Goal: Transaction & Acquisition: Book appointment/travel/reservation

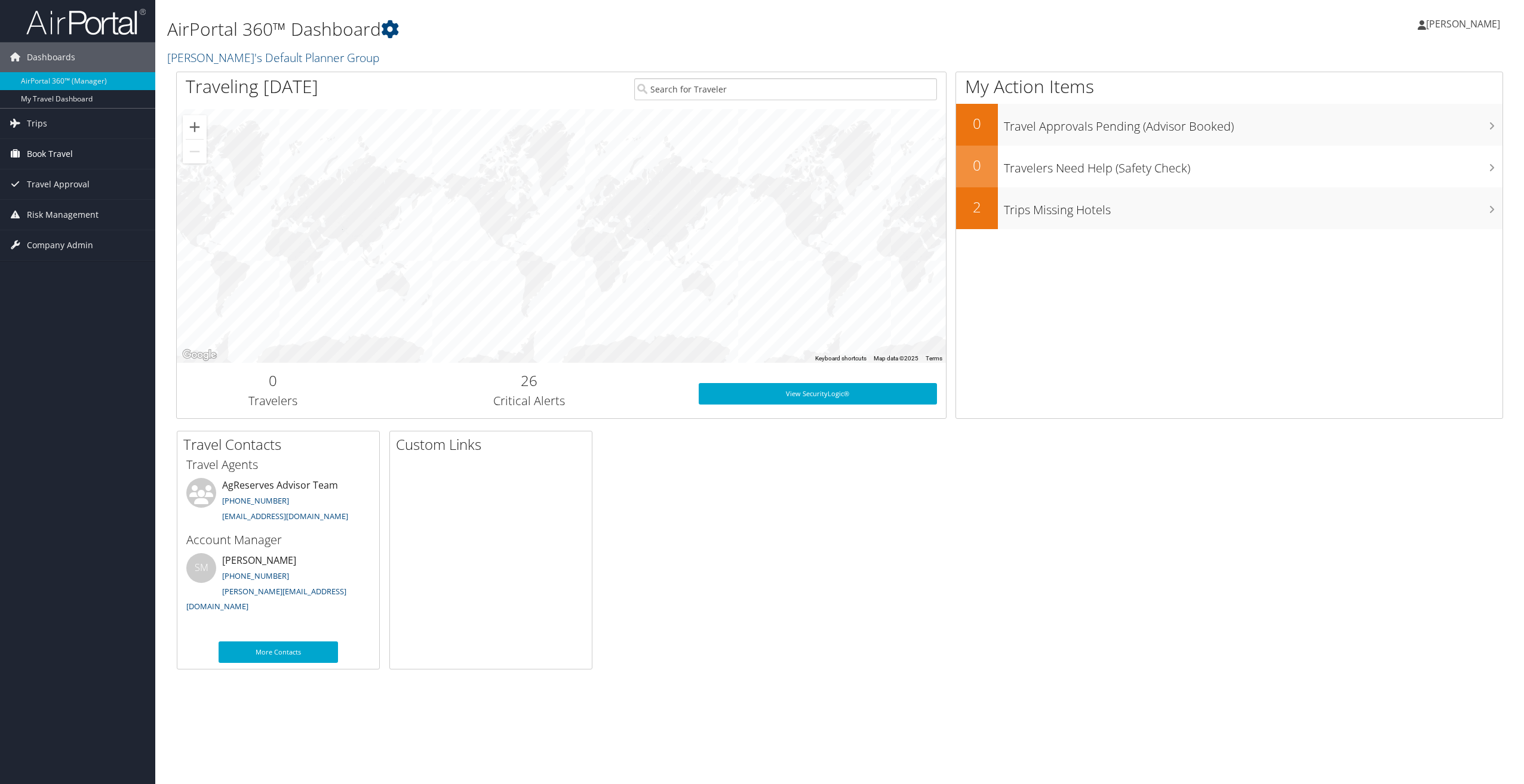
click at [59, 150] on span "Book Travel" at bounding box center [49, 153] width 46 height 30
click at [47, 127] on link "Trips" at bounding box center [78, 123] width 155 height 30
click at [34, 169] on link "Past Trips" at bounding box center [78, 165] width 155 height 18
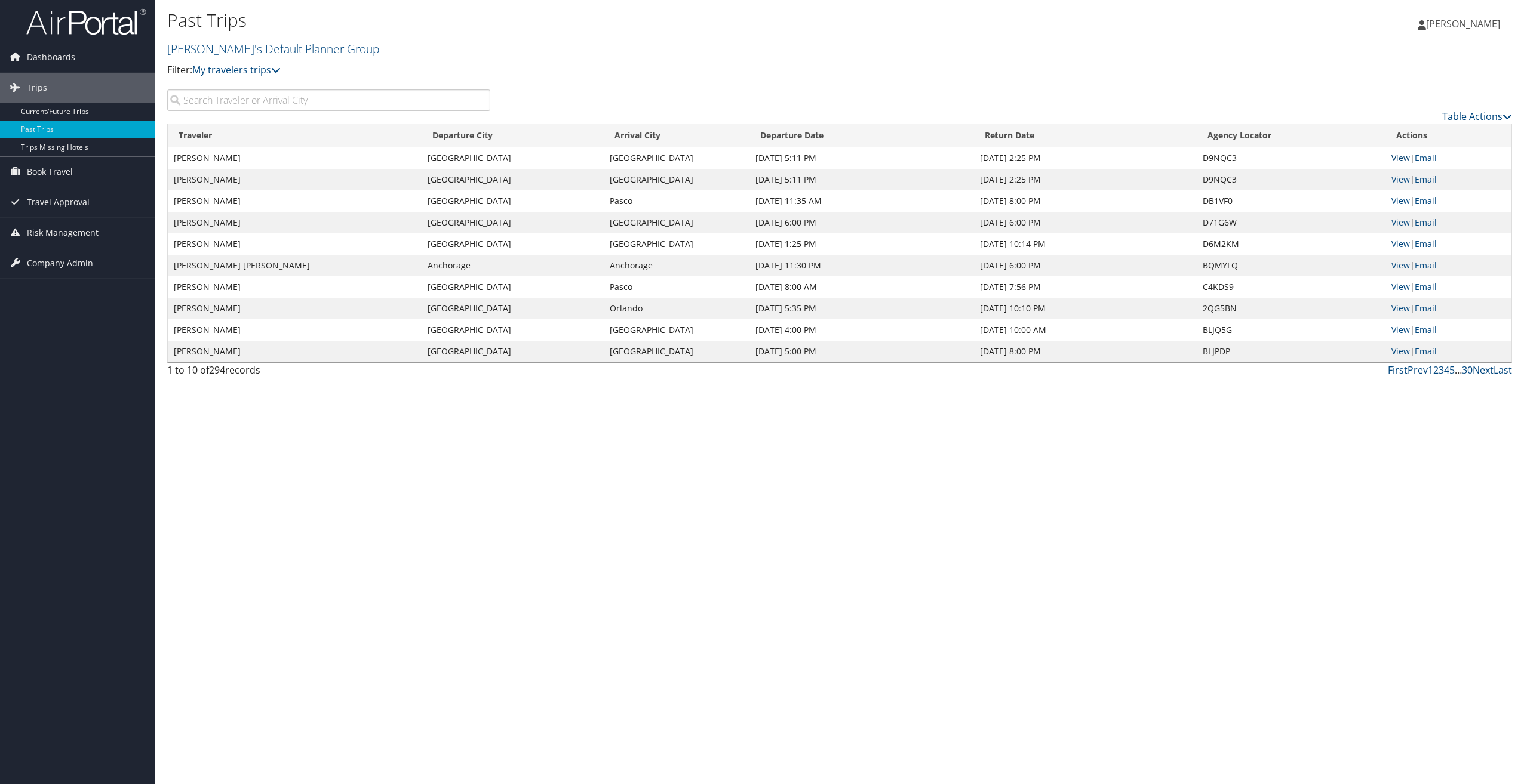
click at [1400, 157] on link "View" at bounding box center [1401, 158] width 18 height 11
click at [1399, 180] on link "View" at bounding box center [1401, 179] width 18 height 11
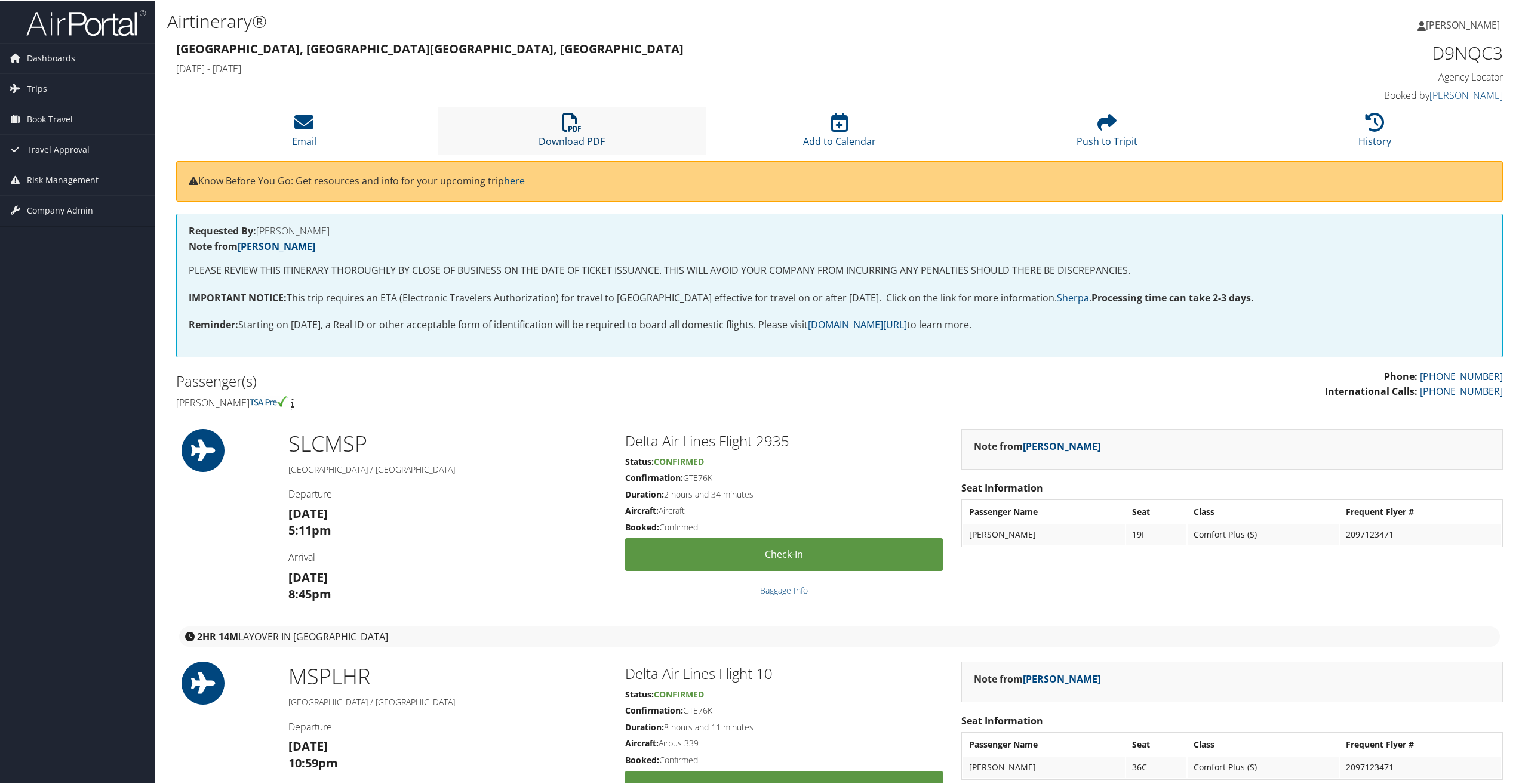
click at [569, 128] on icon at bounding box center [571, 120] width 19 height 19
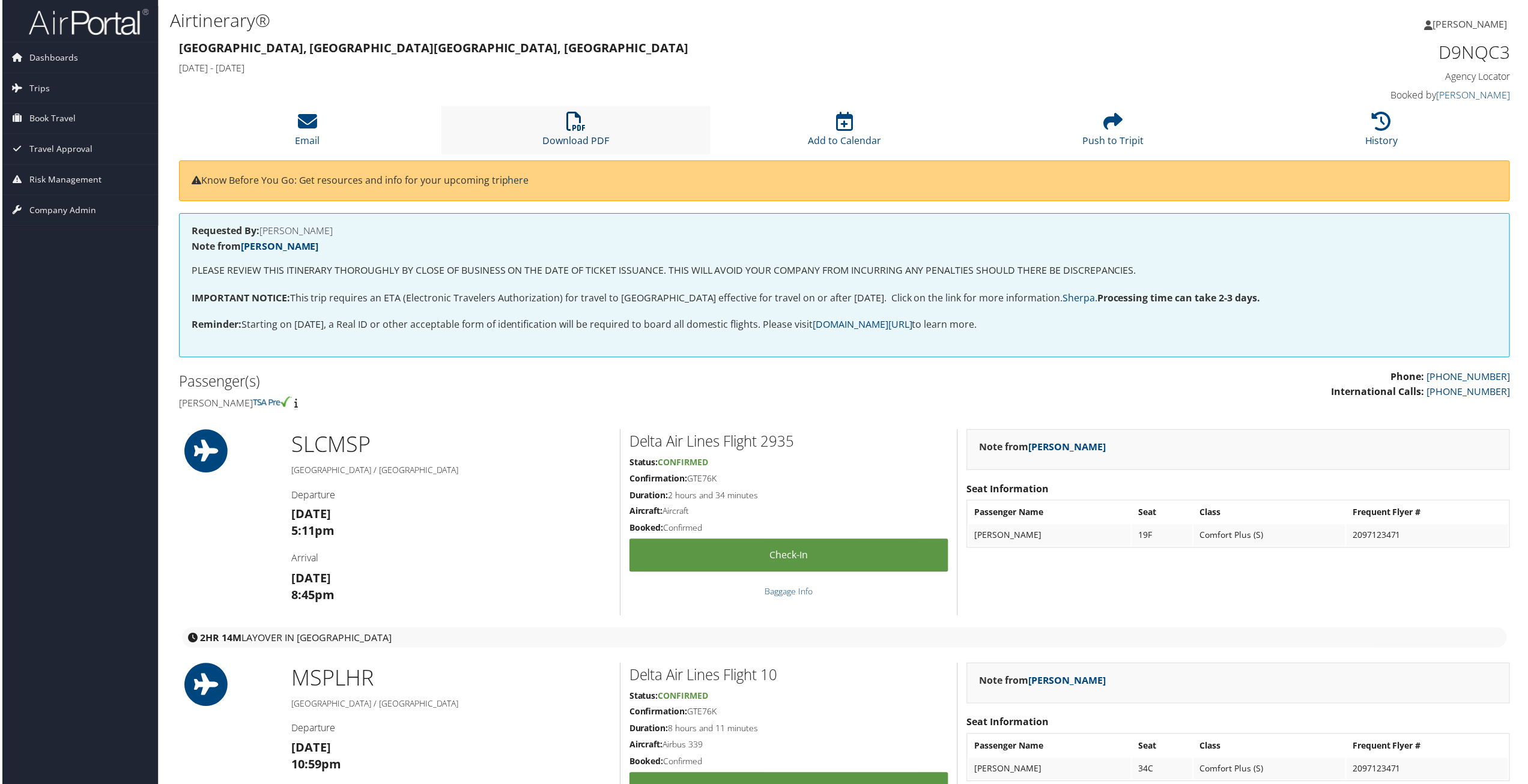
click at [567, 122] on icon at bounding box center [575, 121] width 19 height 19
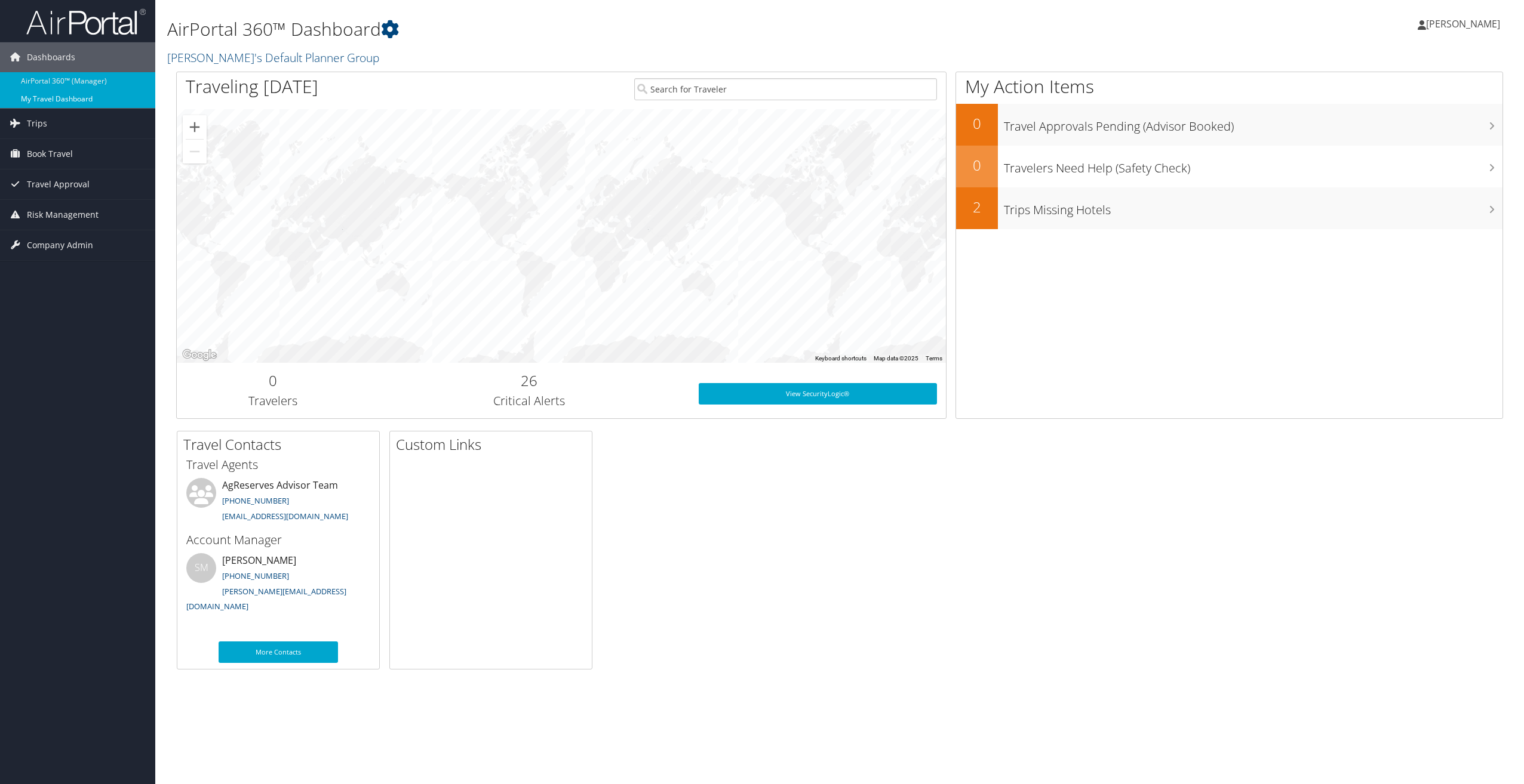
click at [58, 99] on link "My Travel Dashboard" at bounding box center [78, 99] width 155 height 18
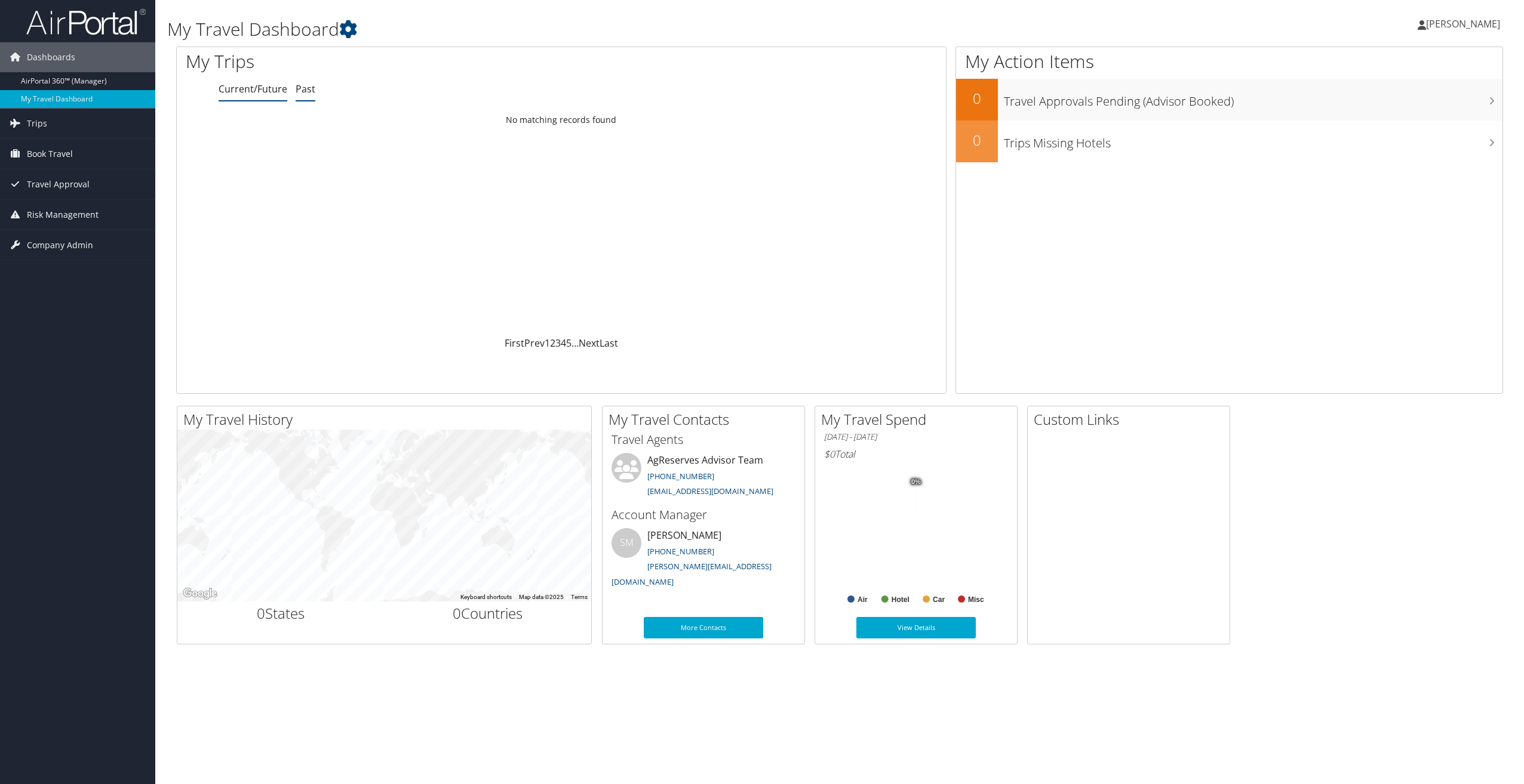
click at [301, 87] on link "Past" at bounding box center [306, 89] width 20 height 13
click at [41, 121] on span "Trips" at bounding box center [37, 123] width 20 height 30
click at [37, 160] on link "Past Trips" at bounding box center [78, 165] width 155 height 18
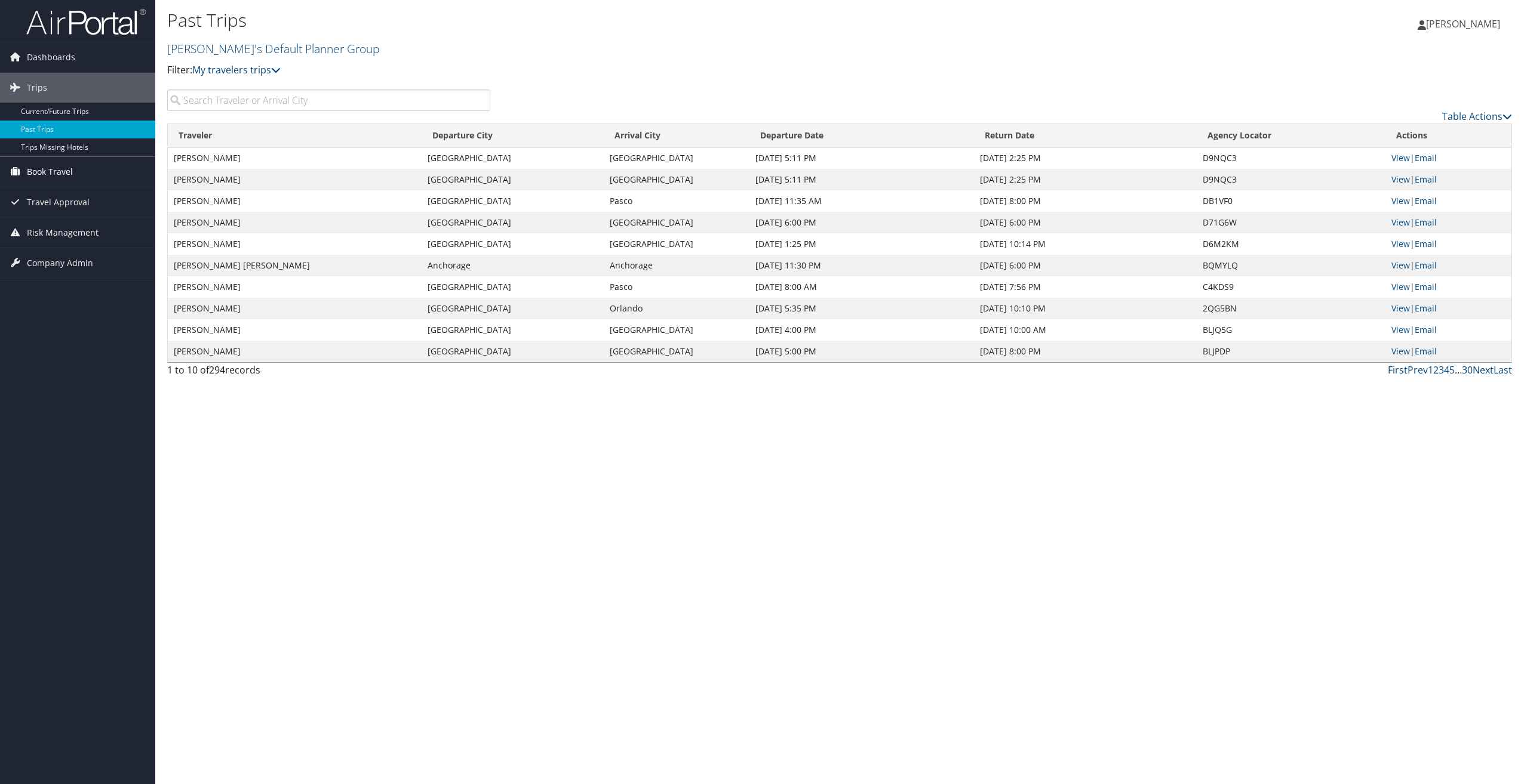
click at [66, 173] on span "Book Travel" at bounding box center [49, 172] width 46 height 30
click at [87, 235] on link "Book/Manage Online Trips" at bounding box center [78, 232] width 155 height 18
click at [59, 112] on link "Current/Future Trips" at bounding box center [78, 111] width 155 height 18
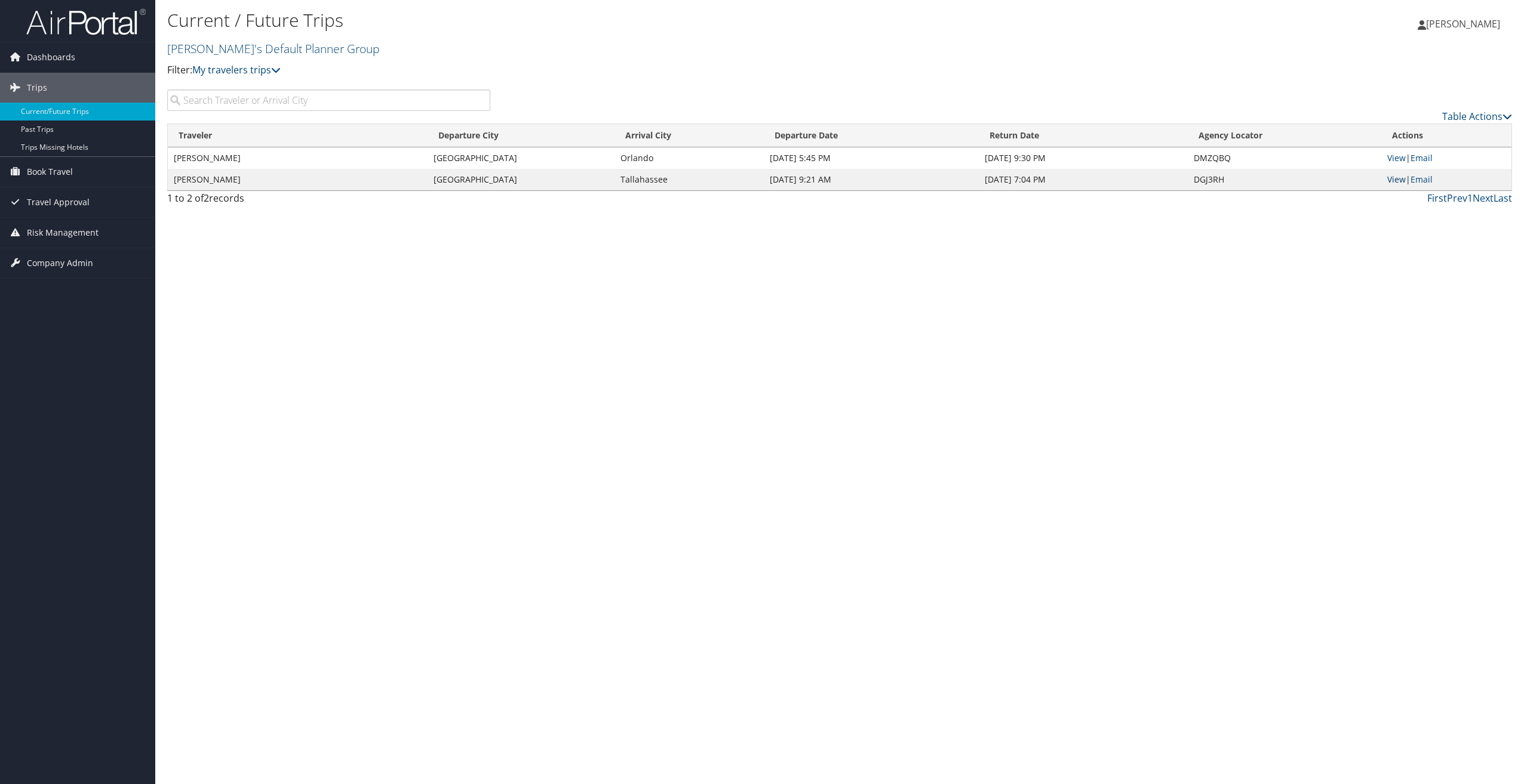
click at [1393, 181] on link "View" at bounding box center [1396, 179] width 18 height 11
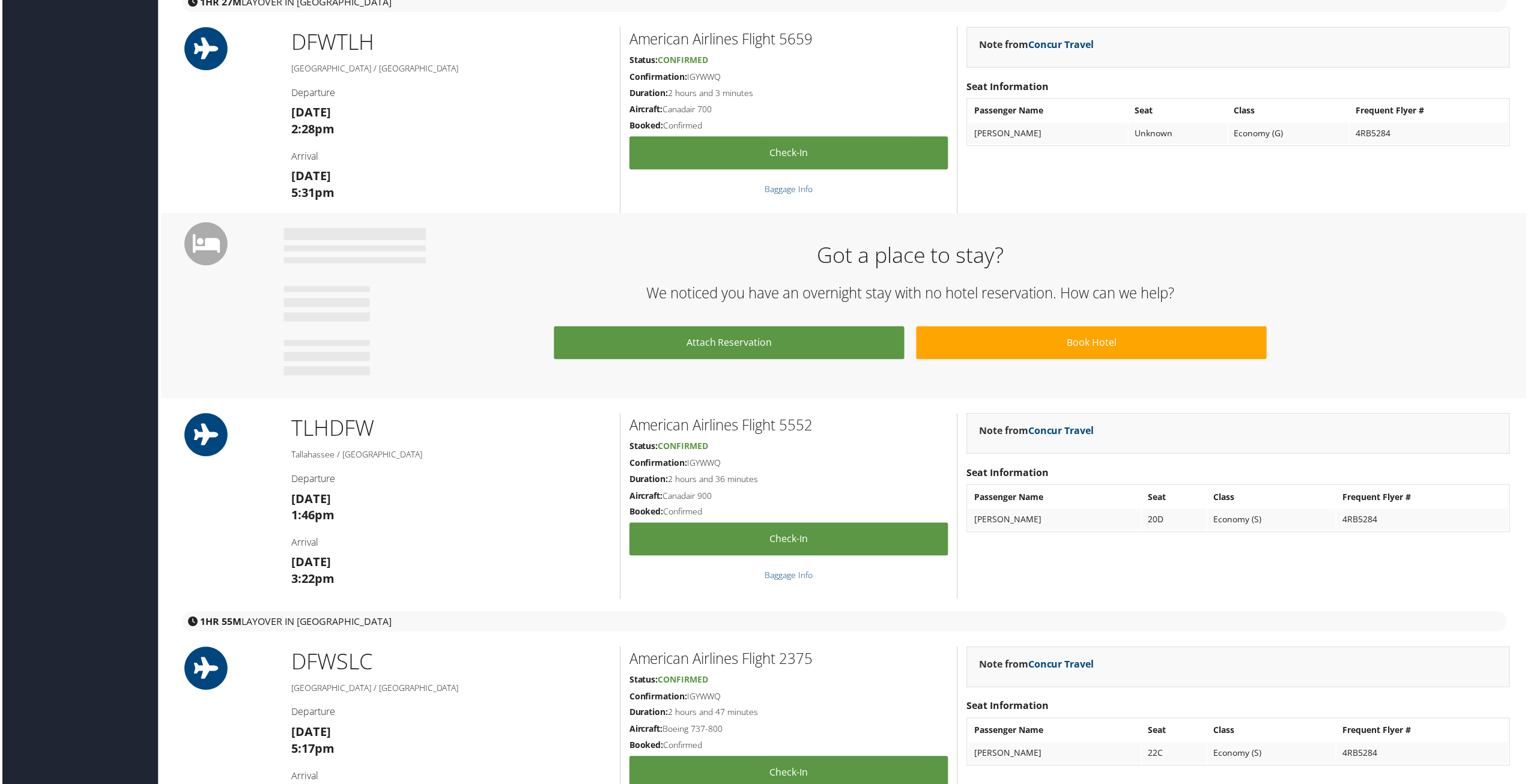
scroll to position [420, 0]
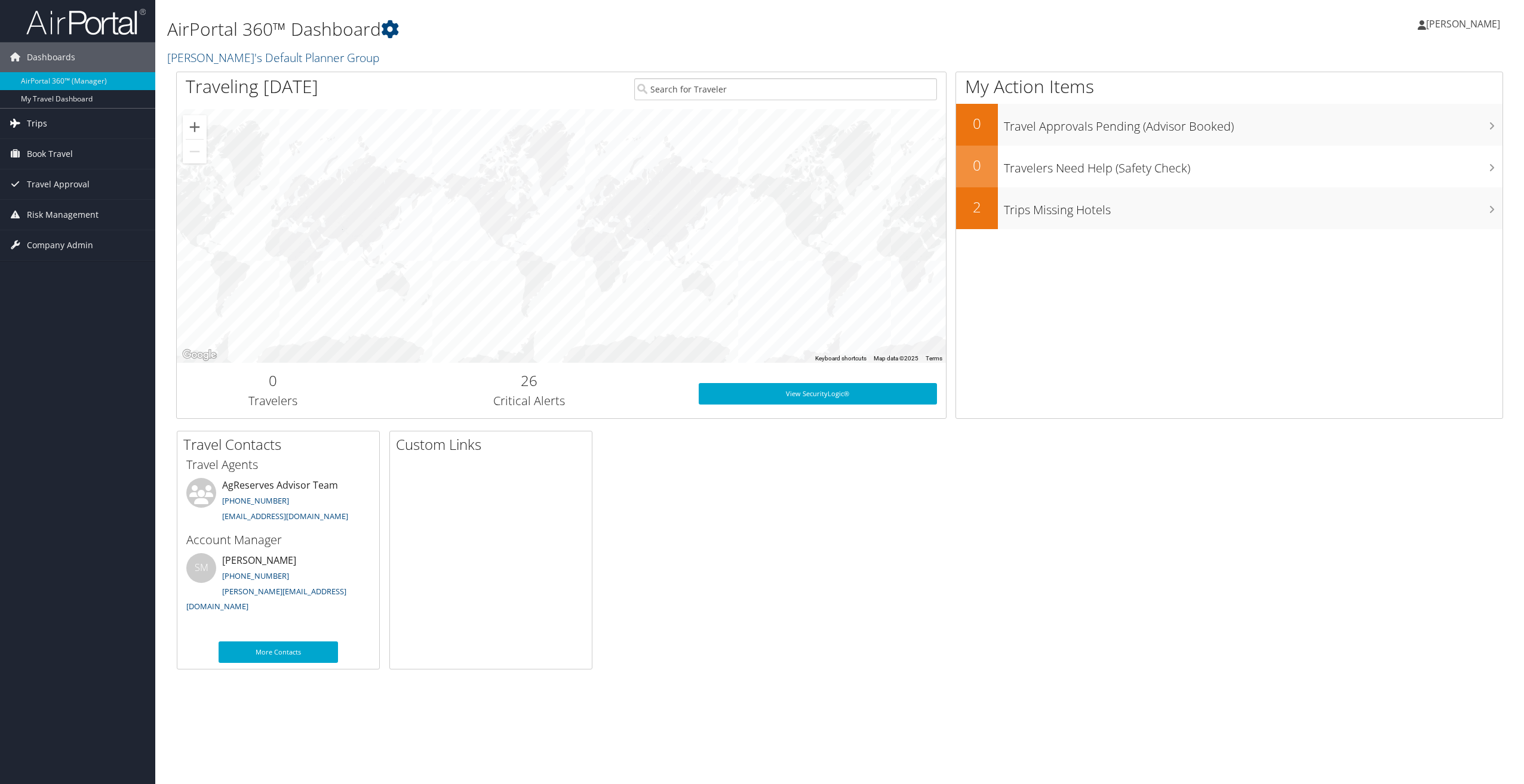
click at [36, 126] on span "Trips" at bounding box center [37, 123] width 20 height 30
click at [40, 165] on link "Past Trips" at bounding box center [78, 165] width 155 height 18
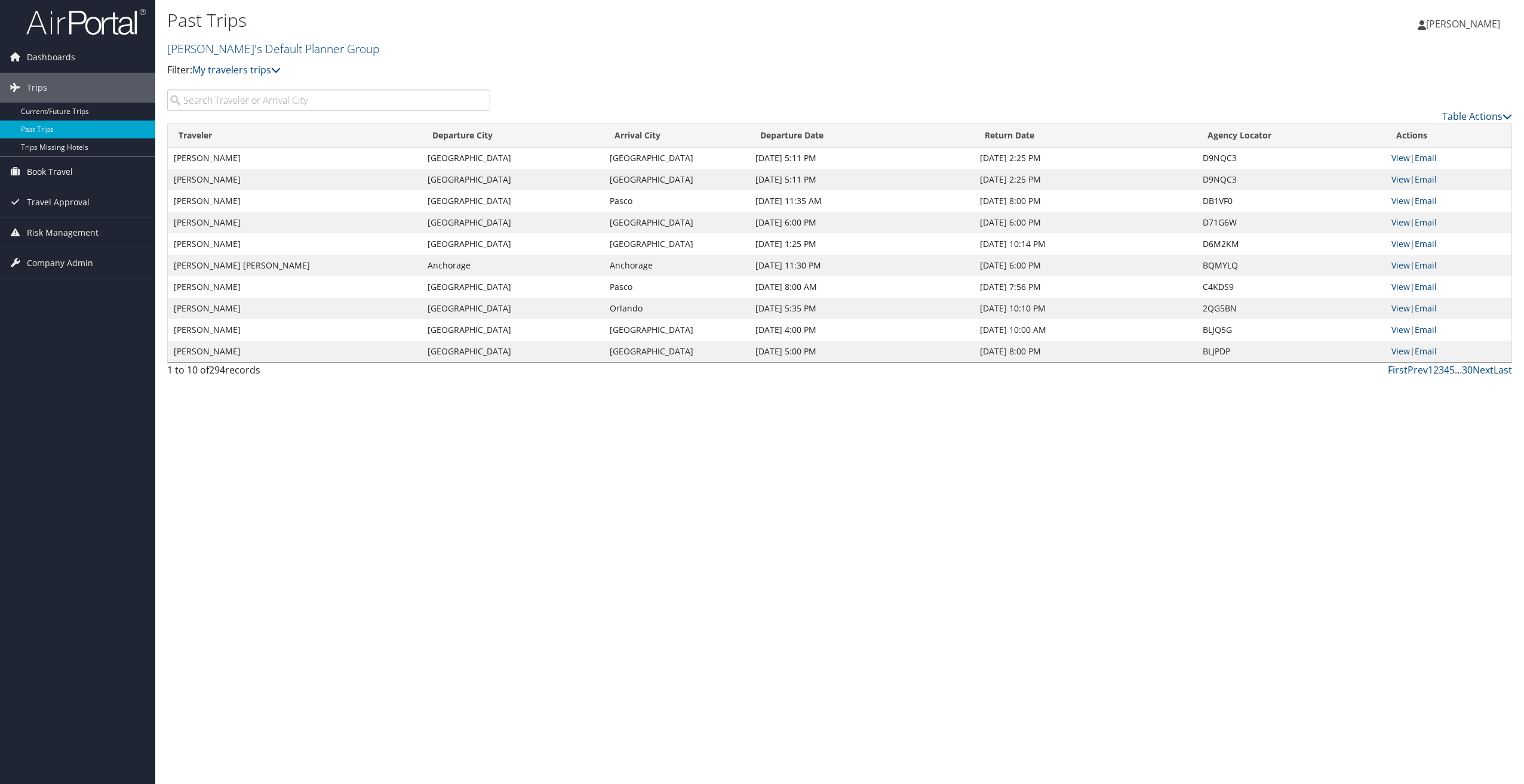
click at [261, 99] on input "search" at bounding box center [329, 100] width 323 height 22
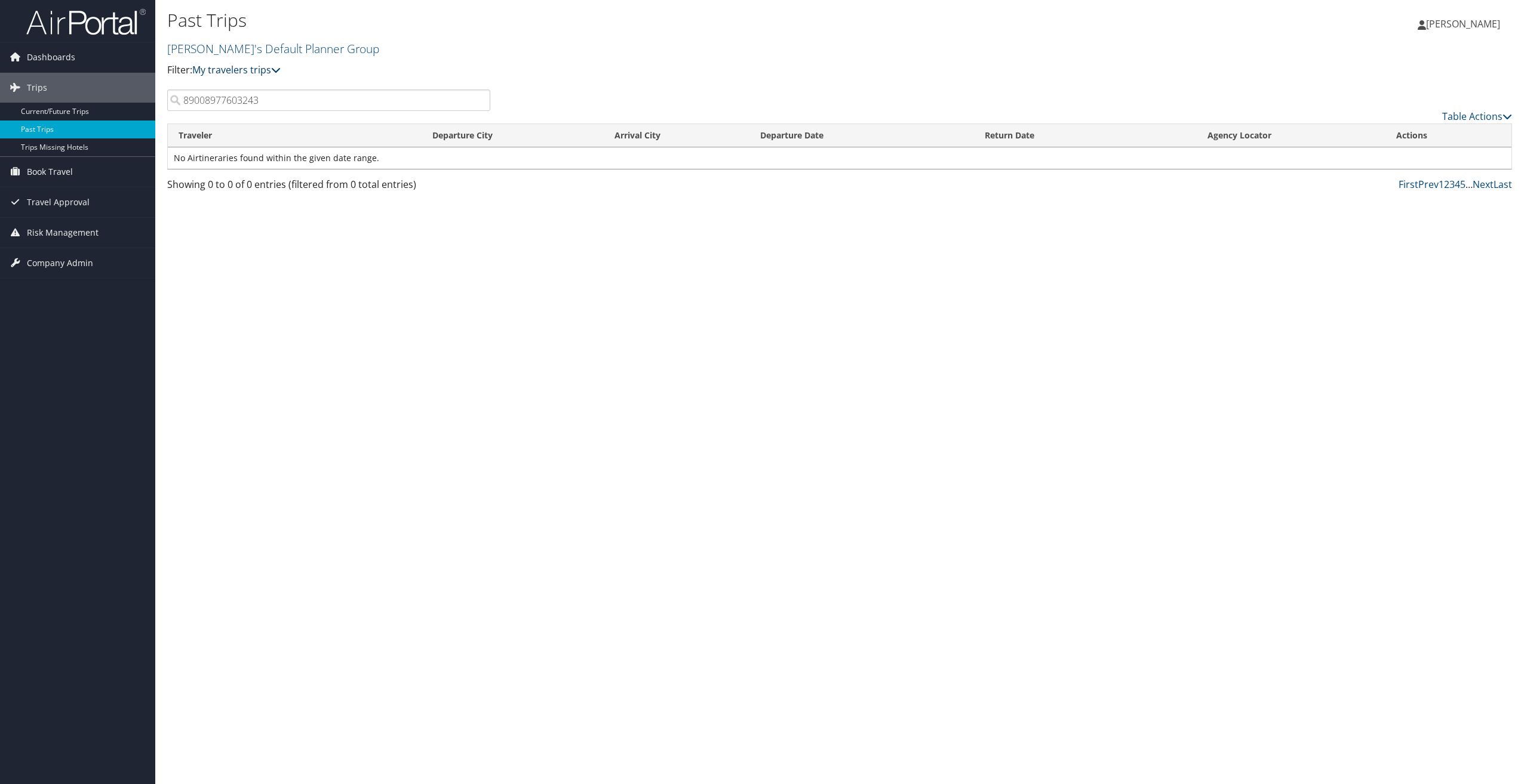
type input "89008977603243"
click at [258, 68] on link "My travelers trips" at bounding box center [236, 69] width 89 height 13
click at [280, 66] on icon at bounding box center [276, 69] width 9 height 9
click at [65, 205] on span "Travel Approval" at bounding box center [58, 202] width 63 height 30
click at [59, 259] on link "Canceled Trips" at bounding box center [78, 262] width 155 height 18
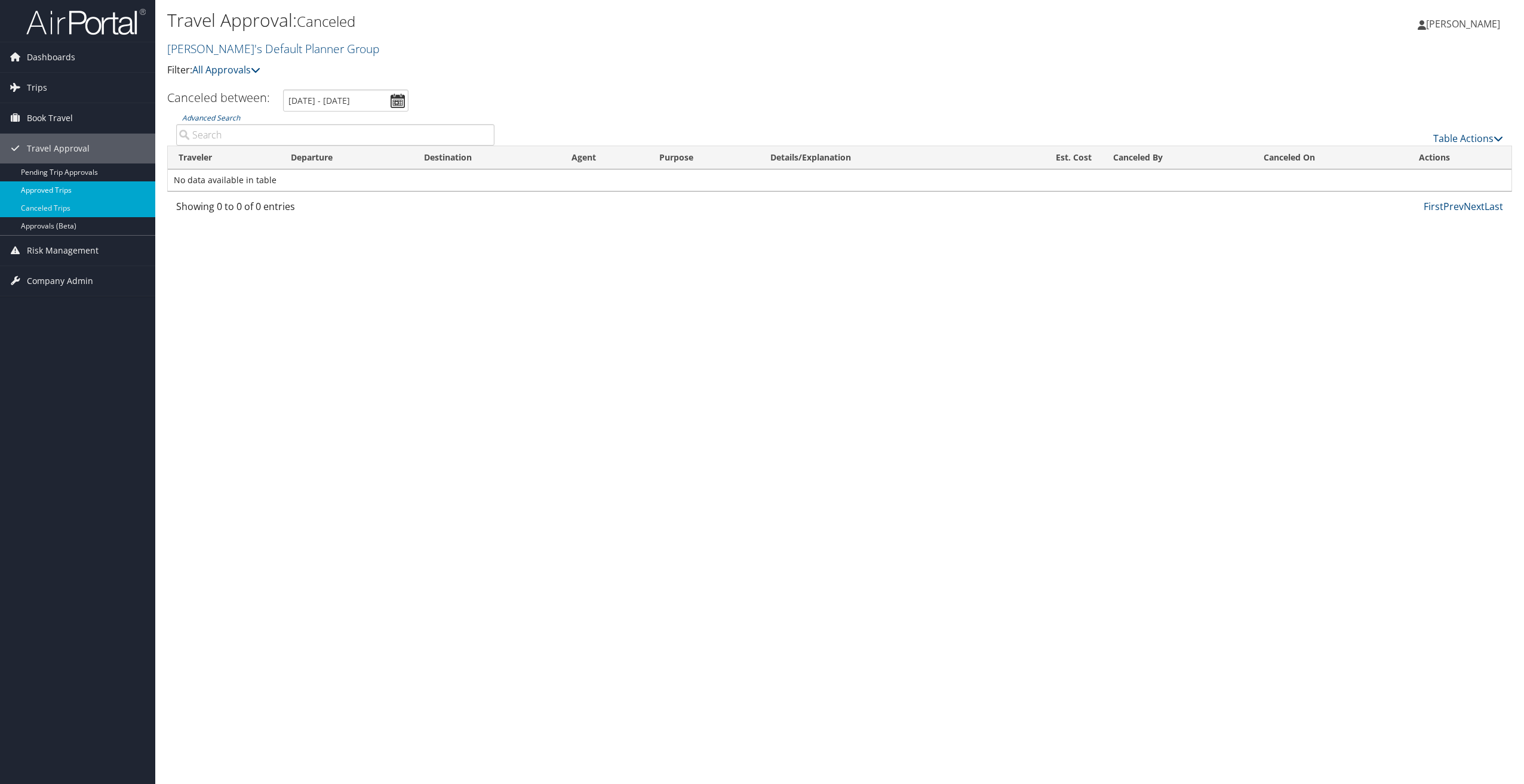
click at [56, 191] on link "Approved Trips" at bounding box center [78, 191] width 155 height 18
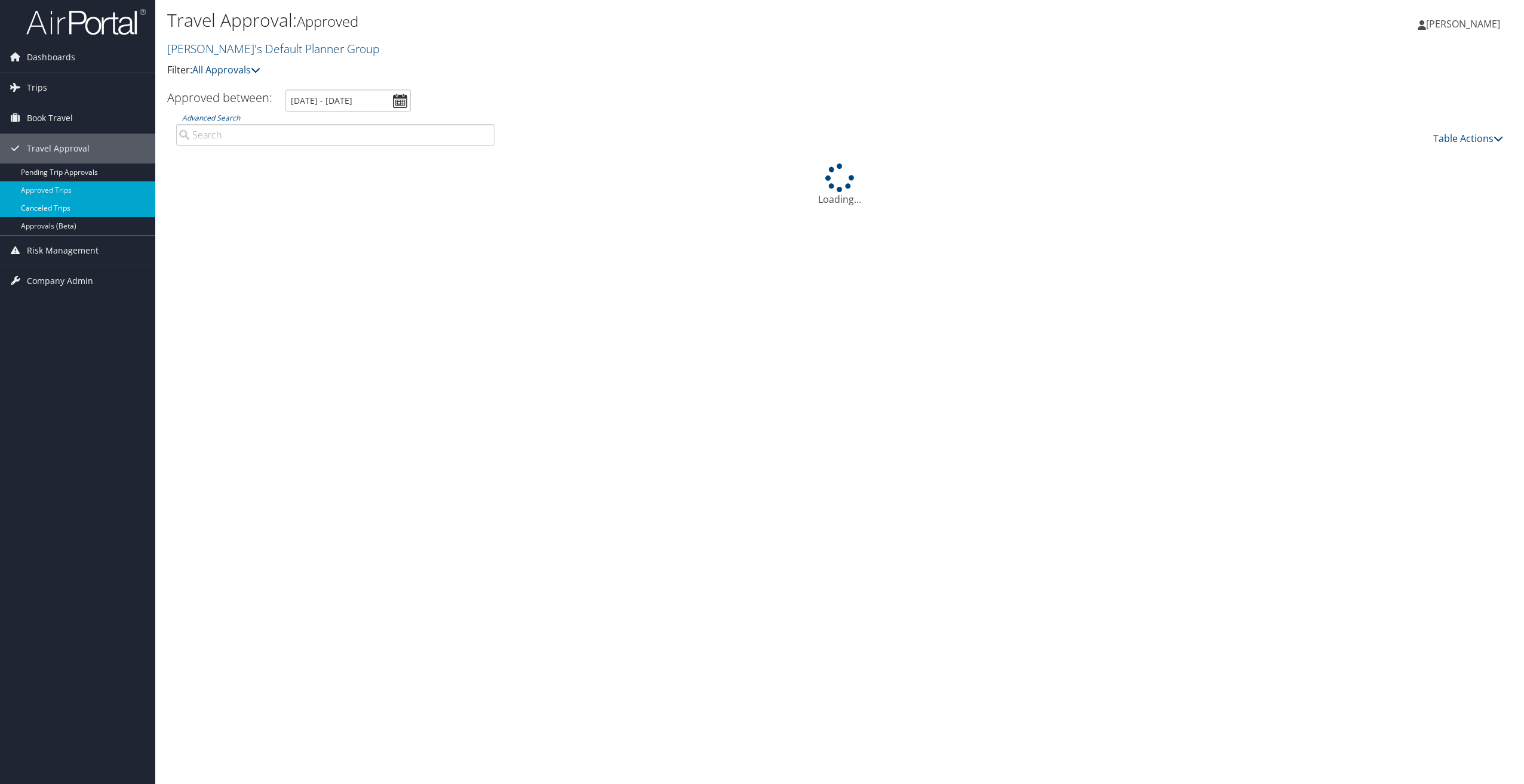
click at [65, 213] on link "Canceled Trips" at bounding box center [78, 208] width 155 height 18
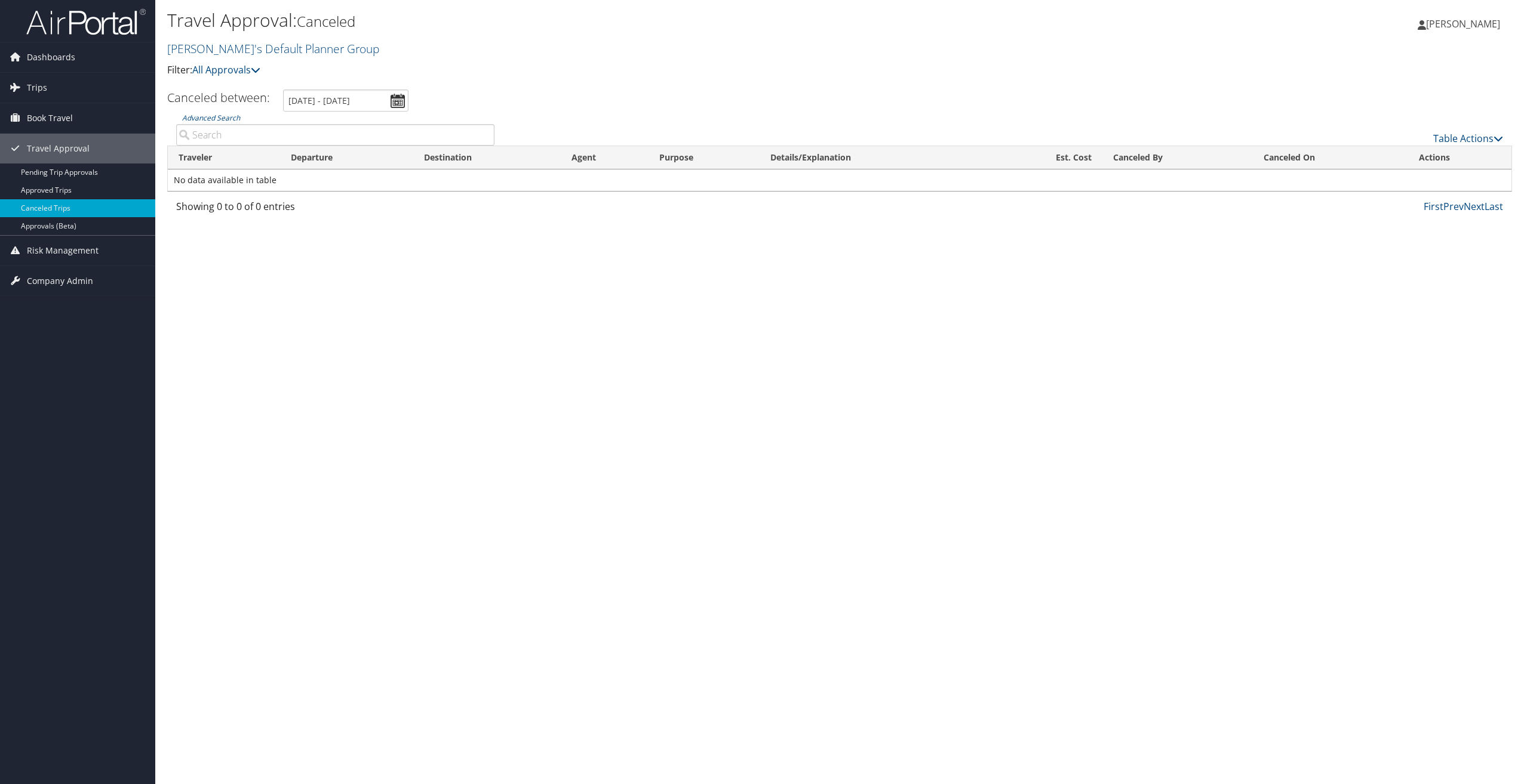
click at [1426, 28] on icon at bounding box center [1421, 25] width 8 height 9
click at [258, 73] on icon at bounding box center [256, 69] width 9 height 9
click at [260, 70] on icon at bounding box center [256, 69] width 9 height 9
click at [283, 48] on link "[PERSON_NAME]'s Default Planner Group" at bounding box center [274, 48] width 215 height 16
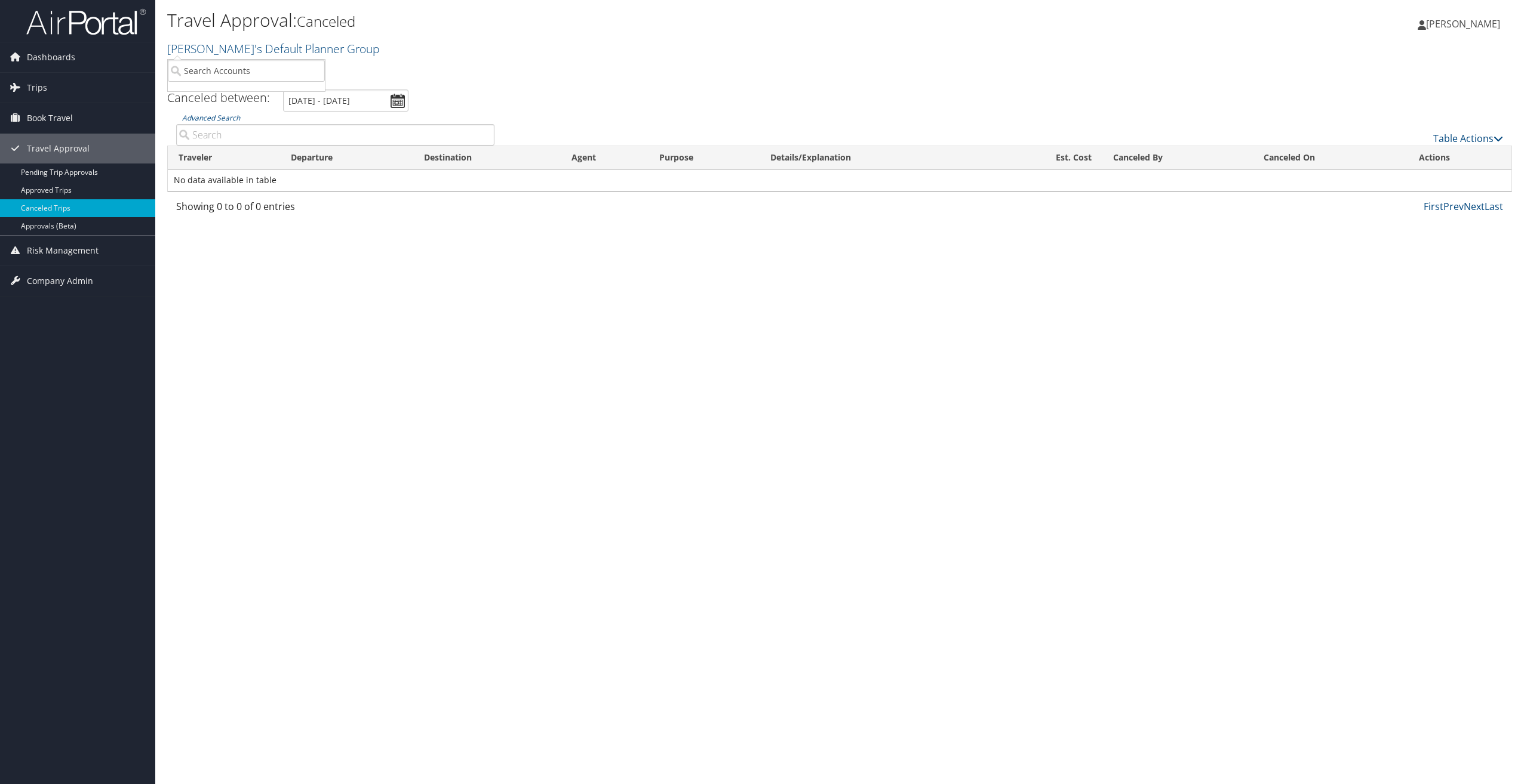
click at [408, 61] on div "Travel Approval: Canceled Kristi's Default Planner Group Filter: All Approvals …" at bounding box center [615, 43] width 897 height 70
click at [40, 90] on span "Trips" at bounding box center [37, 88] width 20 height 30
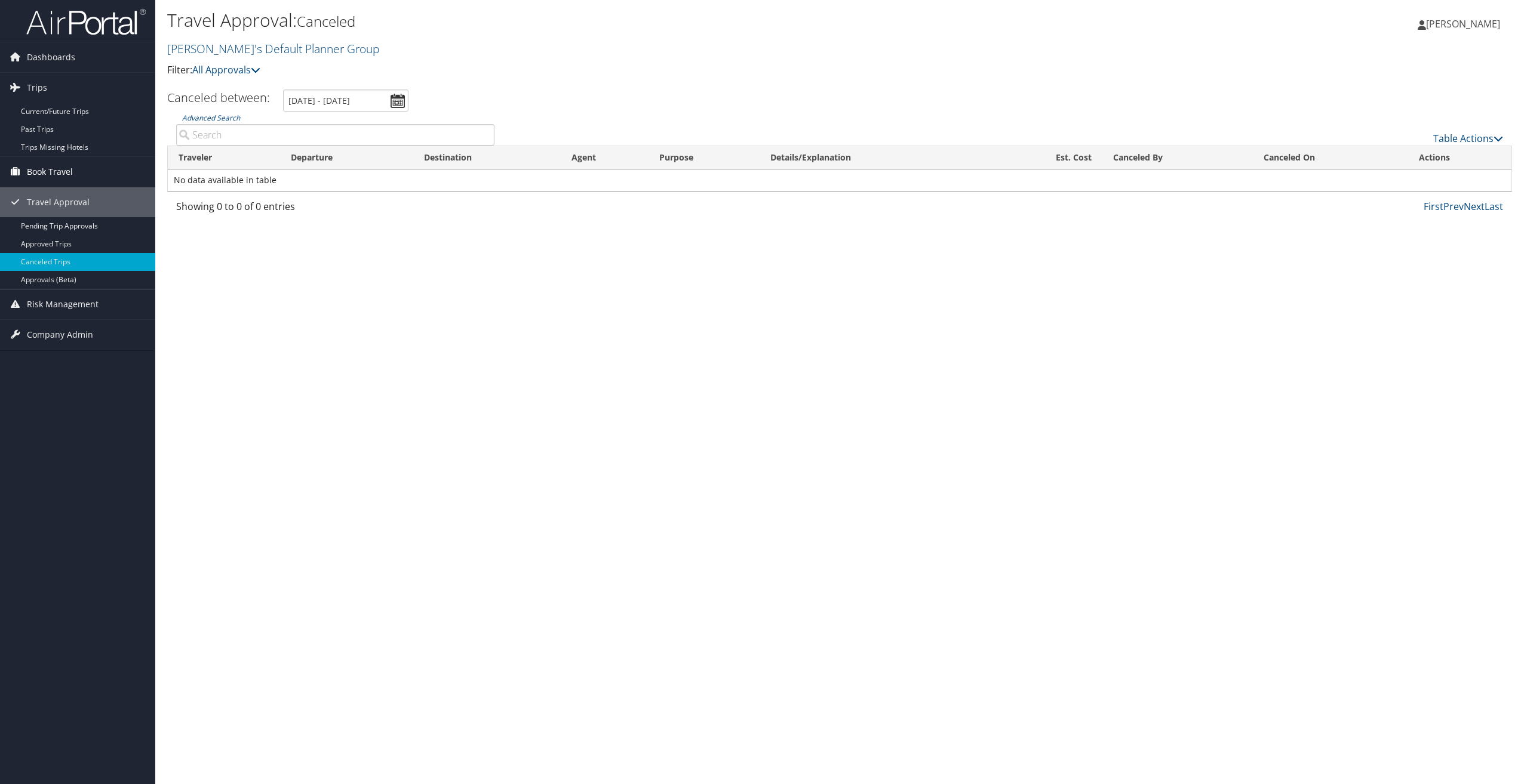
click at [58, 174] on span "Book Travel" at bounding box center [49, 172] width 46 height 30
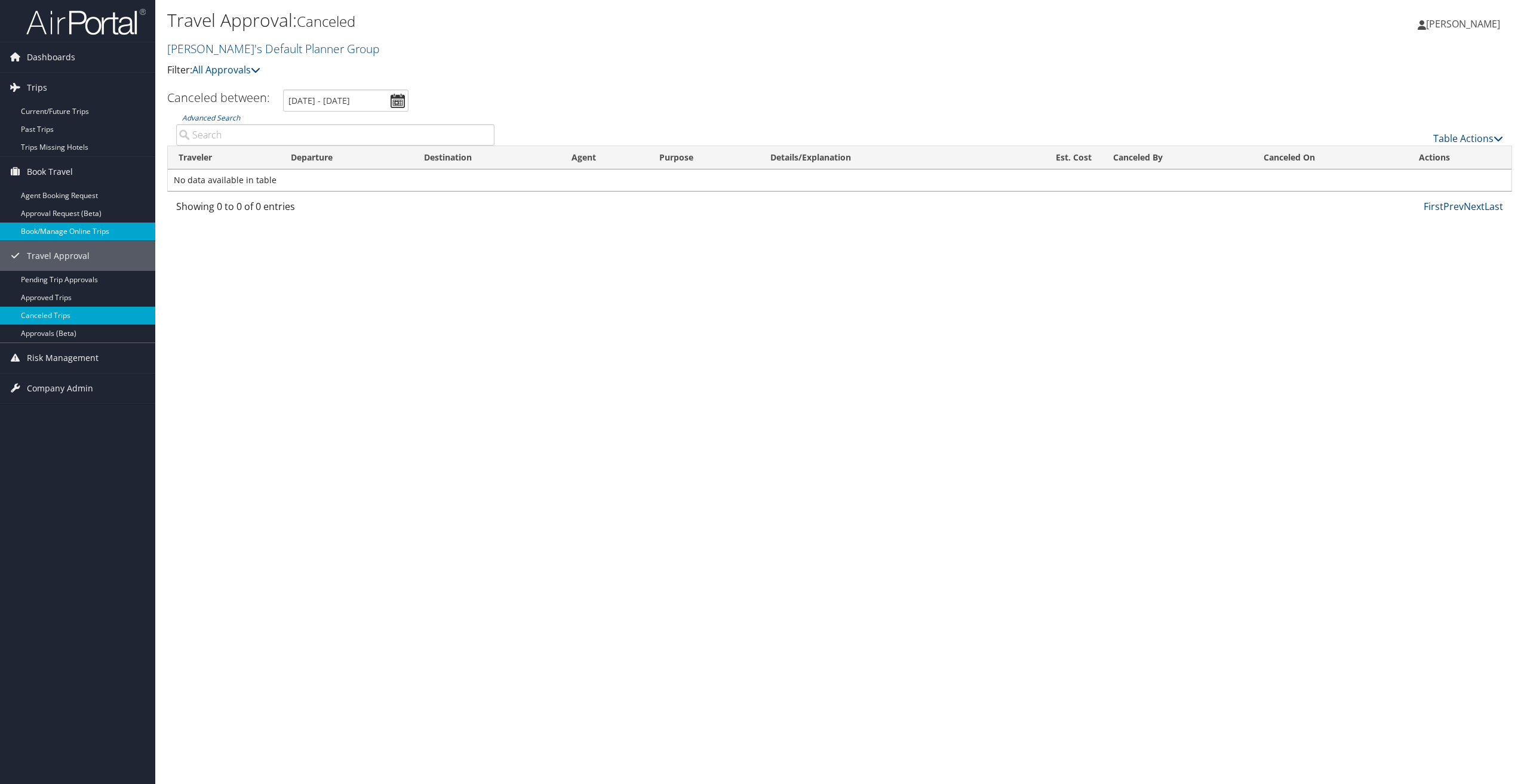
click at [79, 227] on link "Book/Manage Online Trips" at bounding box center [78, 232] width 155 height 18
click at [43, 56] on span "Dashboards" at bounding box center [50, 57] width 48 height 30
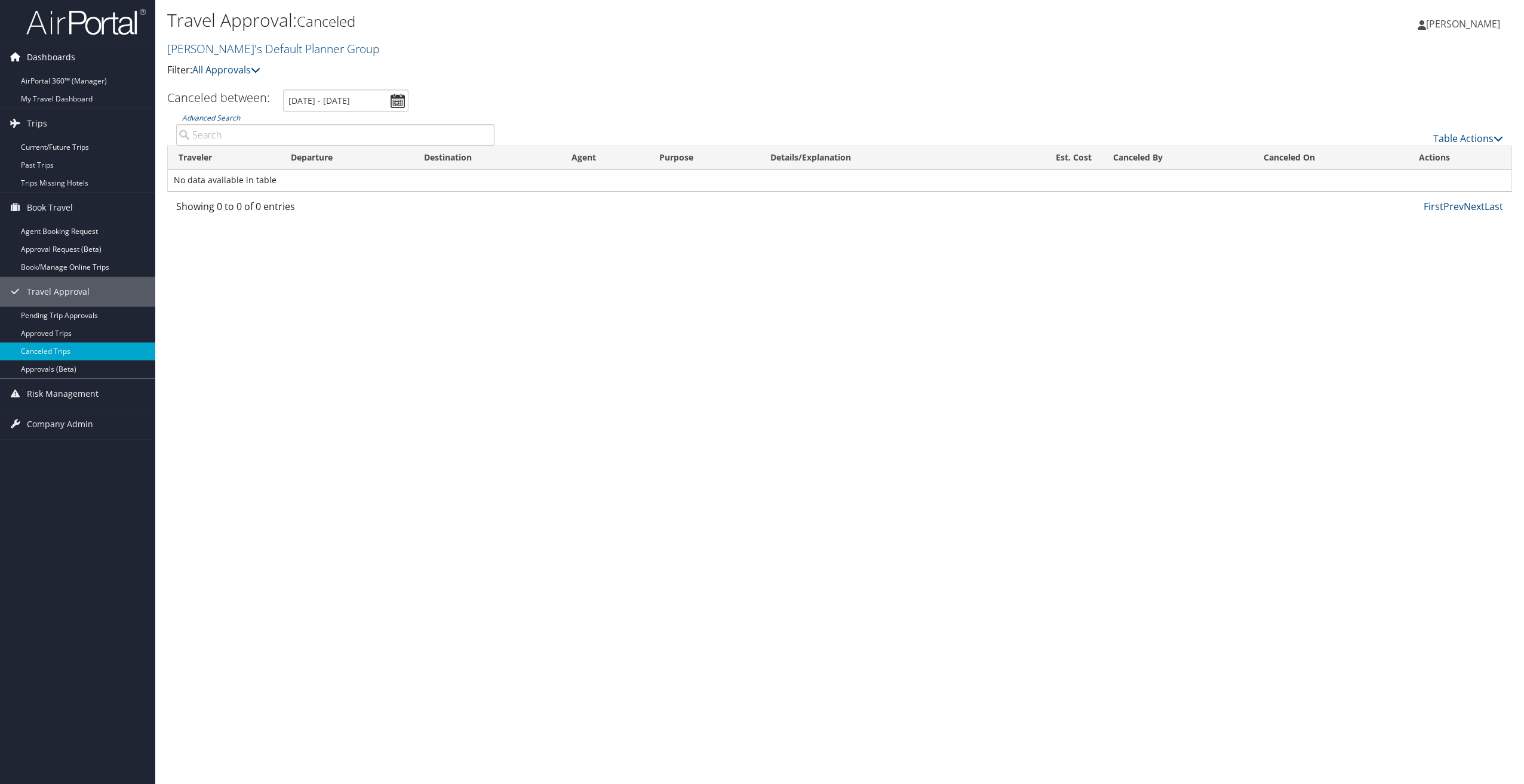
click at [43, 56] on span "Dashboards" at bounding box center [50, 57] width 48 height 30
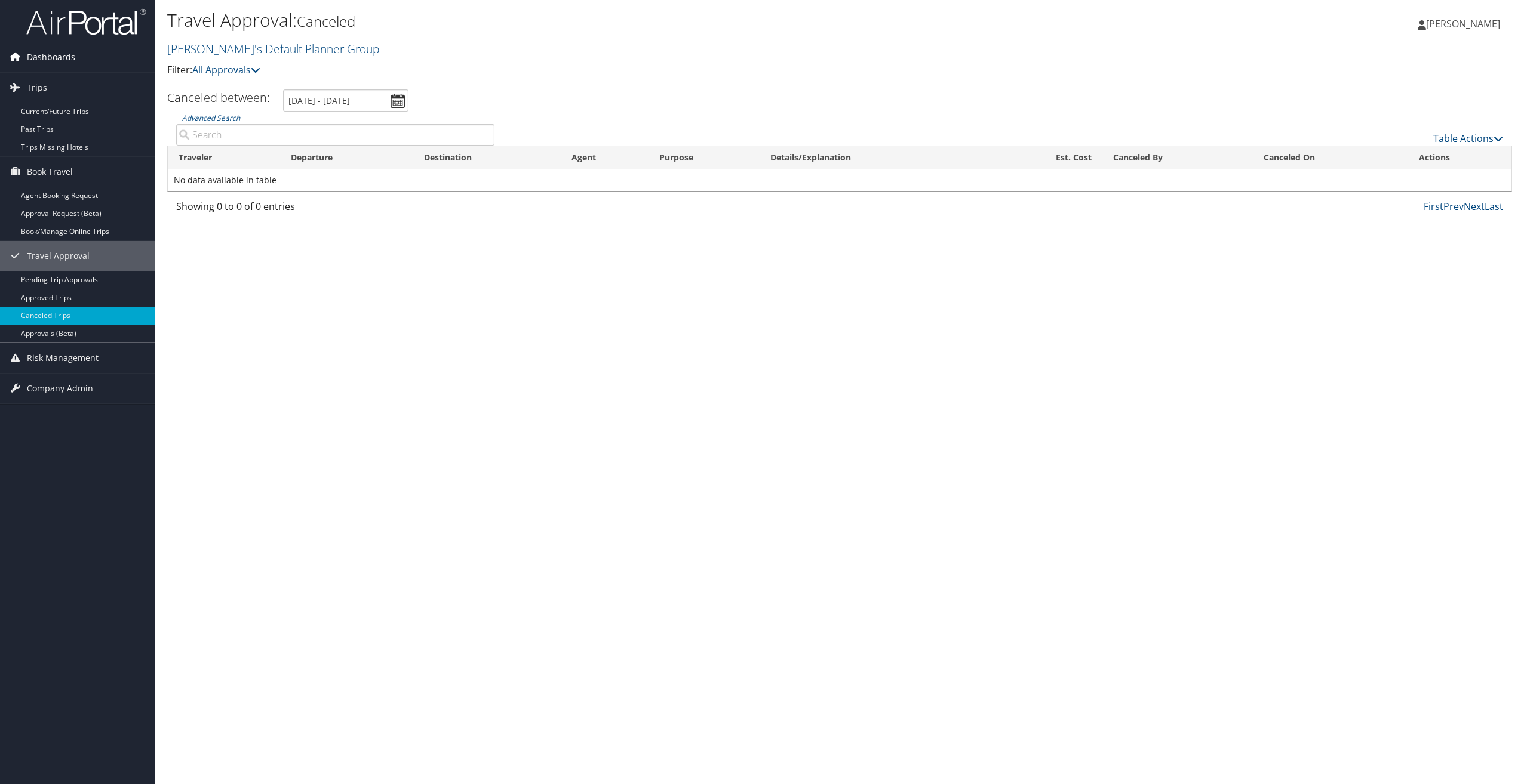
click at [43, 56] on span "Dashboards" at bounding box center [50, 57] width 48 height 30
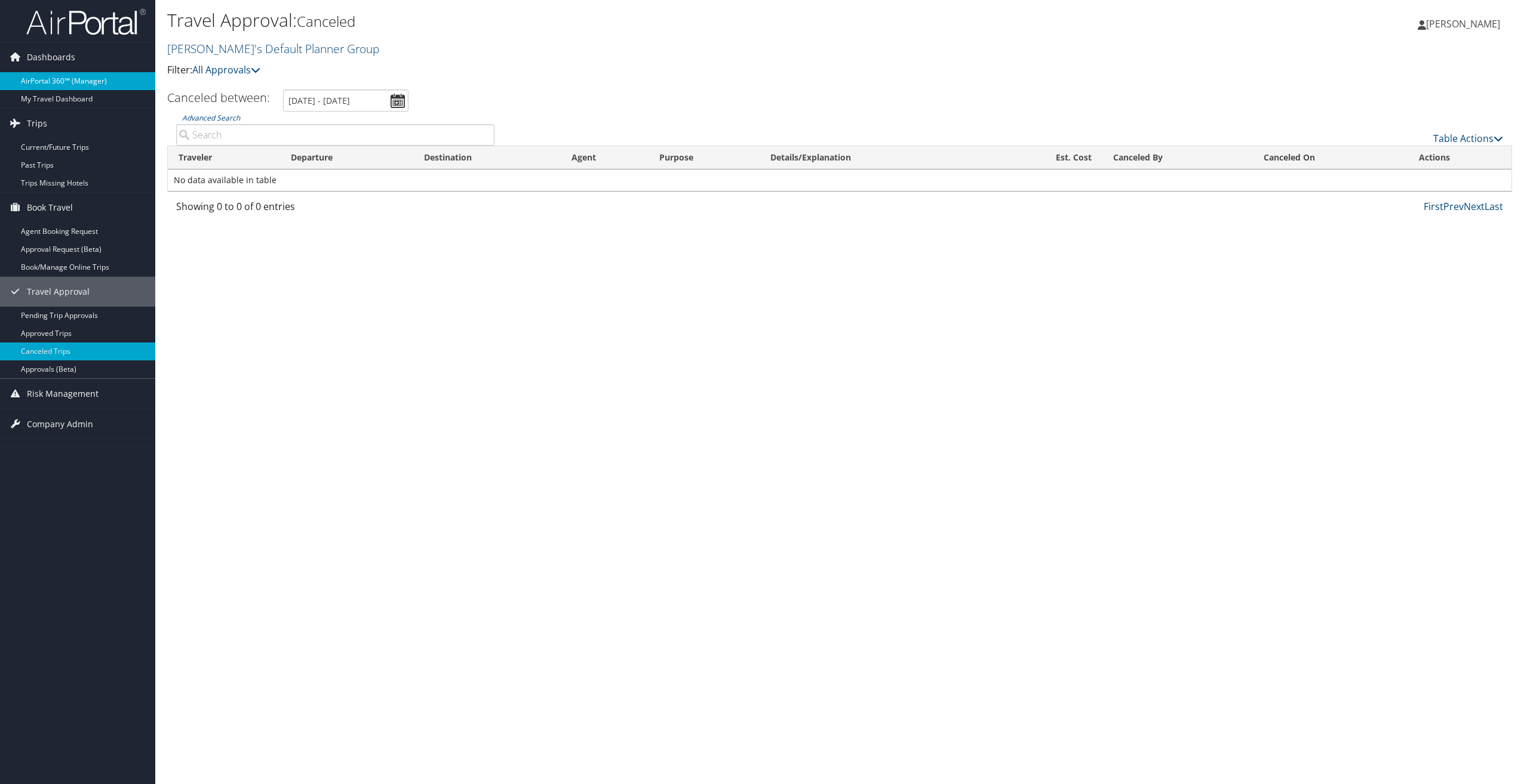
click at [47, 77] on link "AirPortal 360™ (Manager)" at bounding box center [78, 81] width 155 height 18
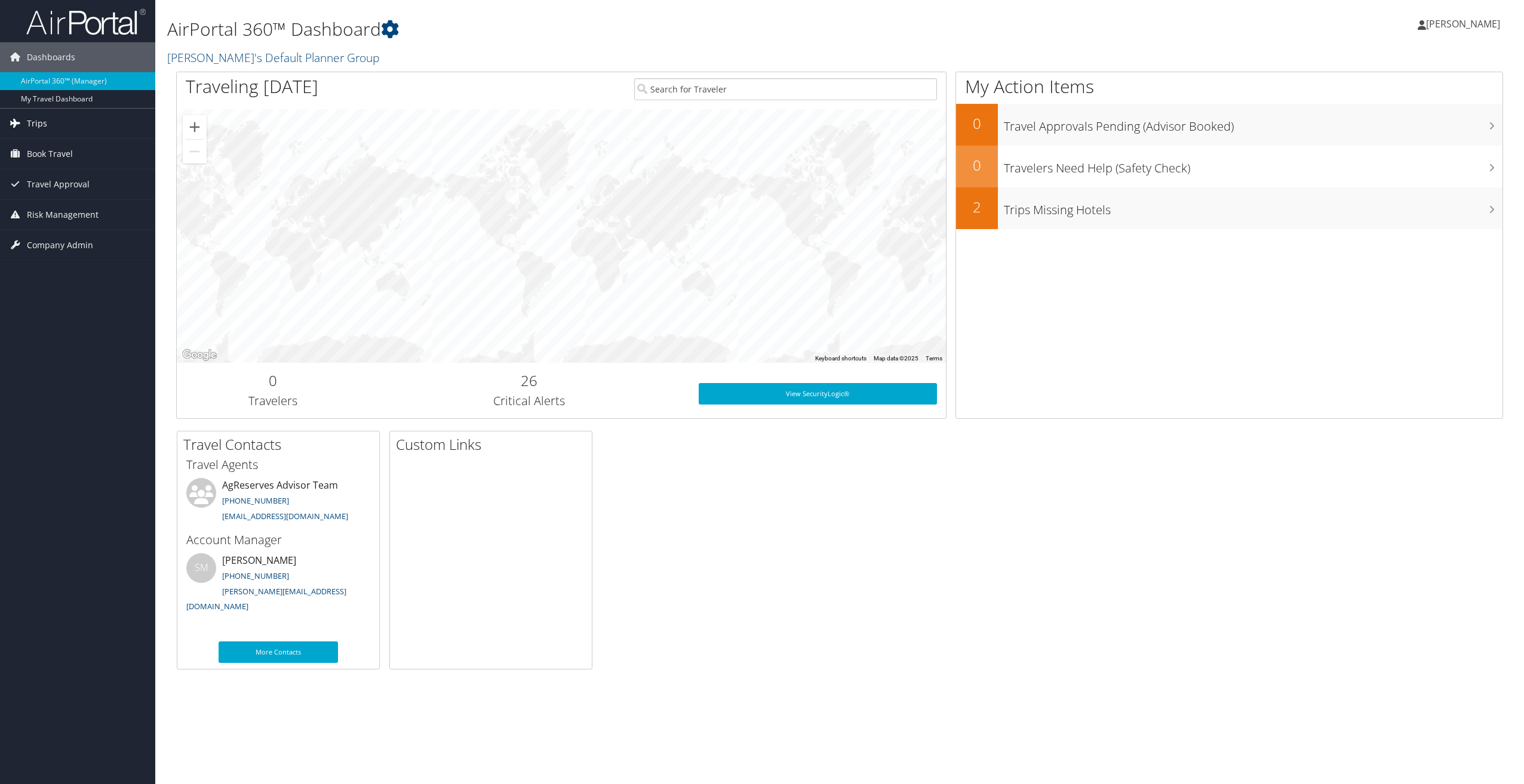
click at [36, 128] on span "Trips" at bounding box center [37, 123] width 20 height 30
click at [58, 205] on span "Book Travel" at bounding box center [49, 207] width 46 height 30
click at [65, 267] on link "Book/Manage Online Trips" at bounding box center [78, 267] width 155 height 18
click at [50, 152] on link "Current/Future Trips" at bounding box center [78, 148] width 155 height 18
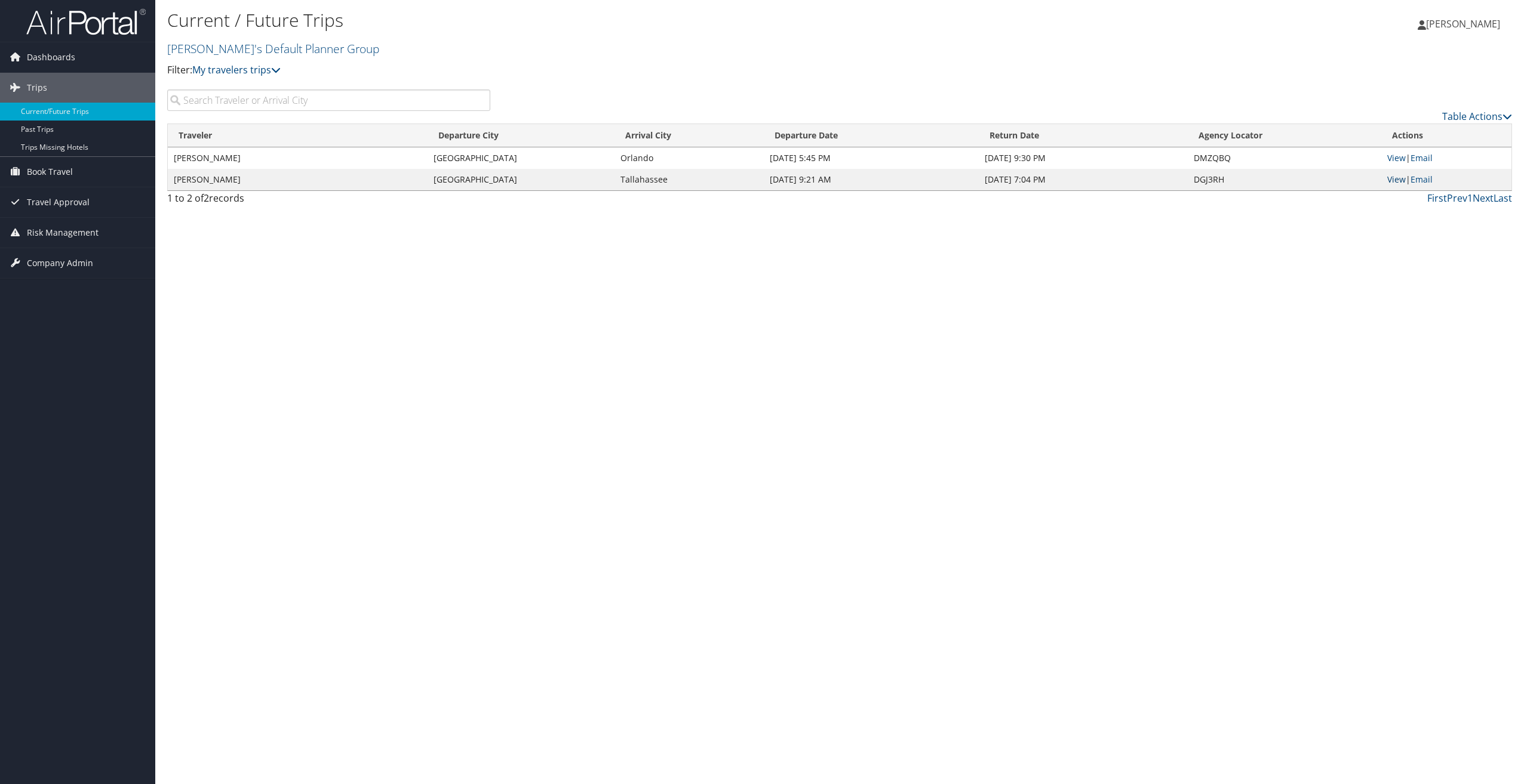
click at [1402, 183] on link "View" at bounding box center [1396, 179] width 18 height 11
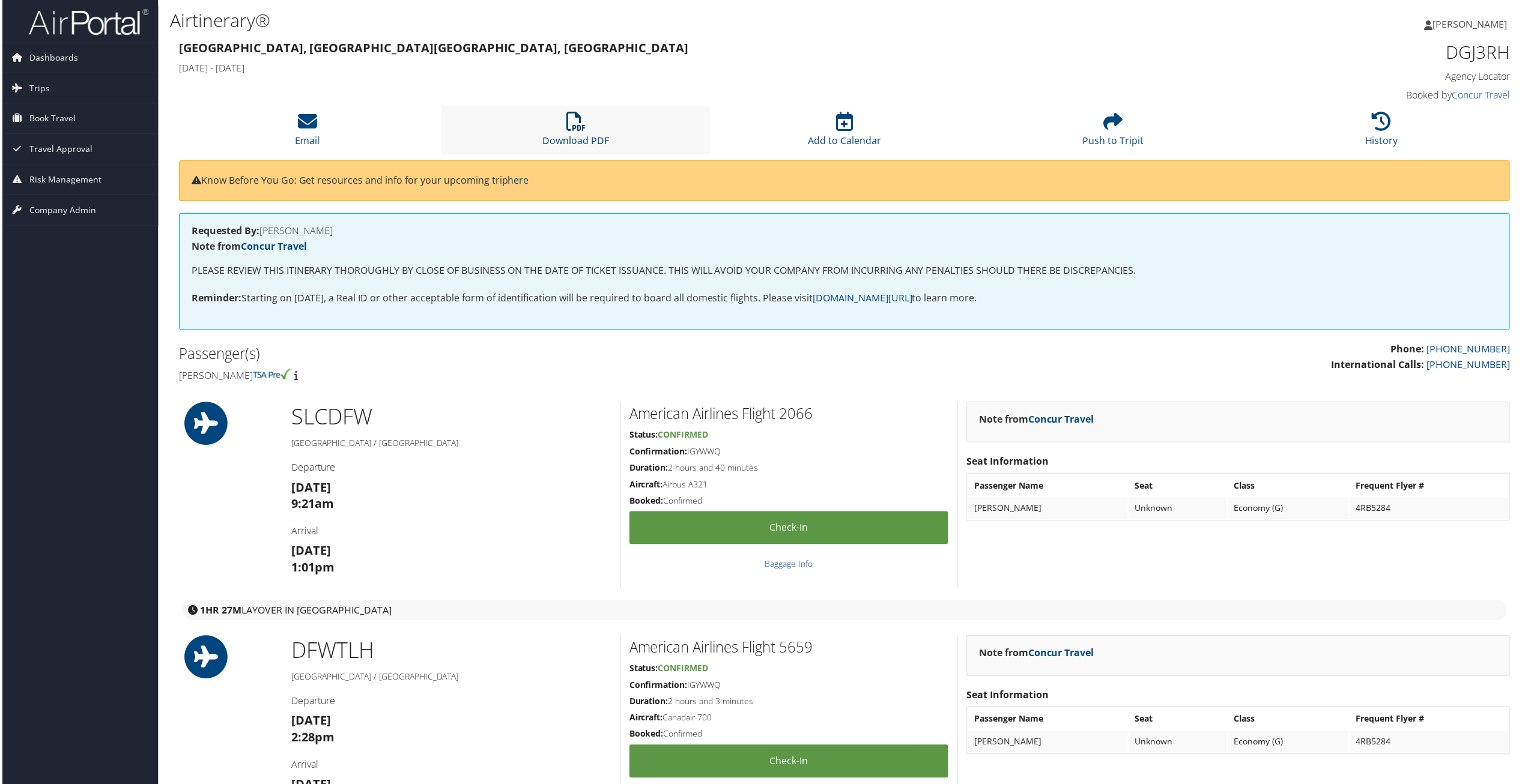
click at [572, 135] on link "Download PDF" at bounding box center [575, 132] width 67 height 28
